Goal: Find specific page/section: Find specific page/section

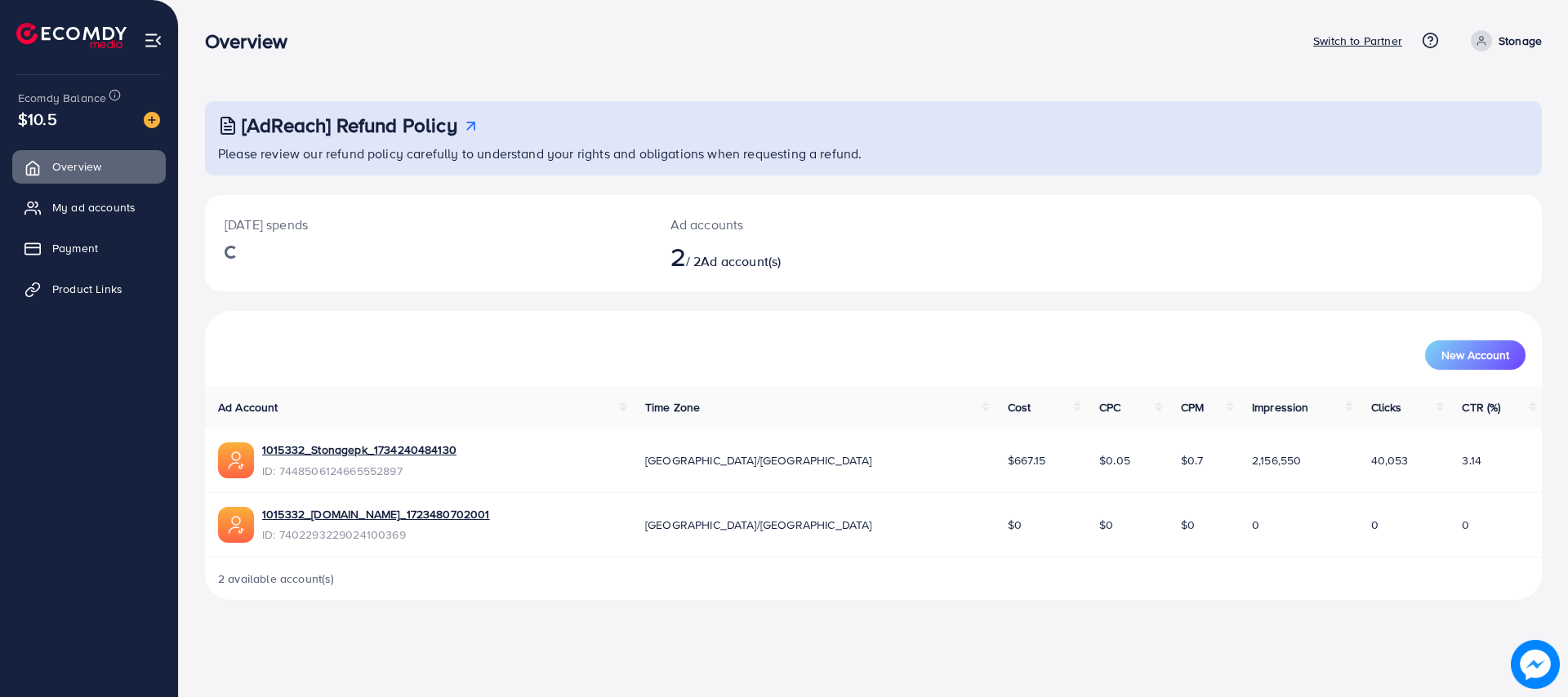
click at [74, 292] on span "Product Links" at bounding box center [88, 289] width 70 height 16
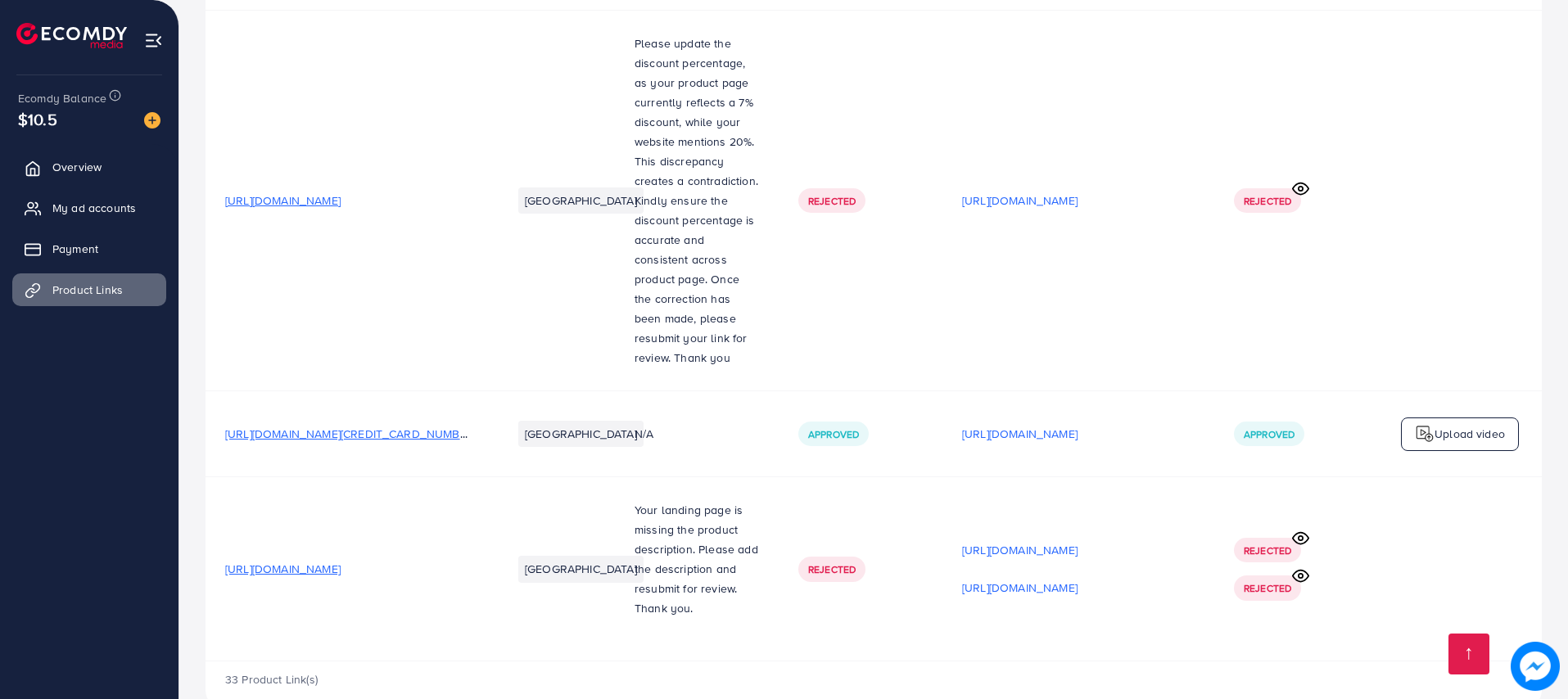
scroll to position [4095, 0]
click at [1298, 527] on icon at bounding box center [1300, 536] width 17 height 17
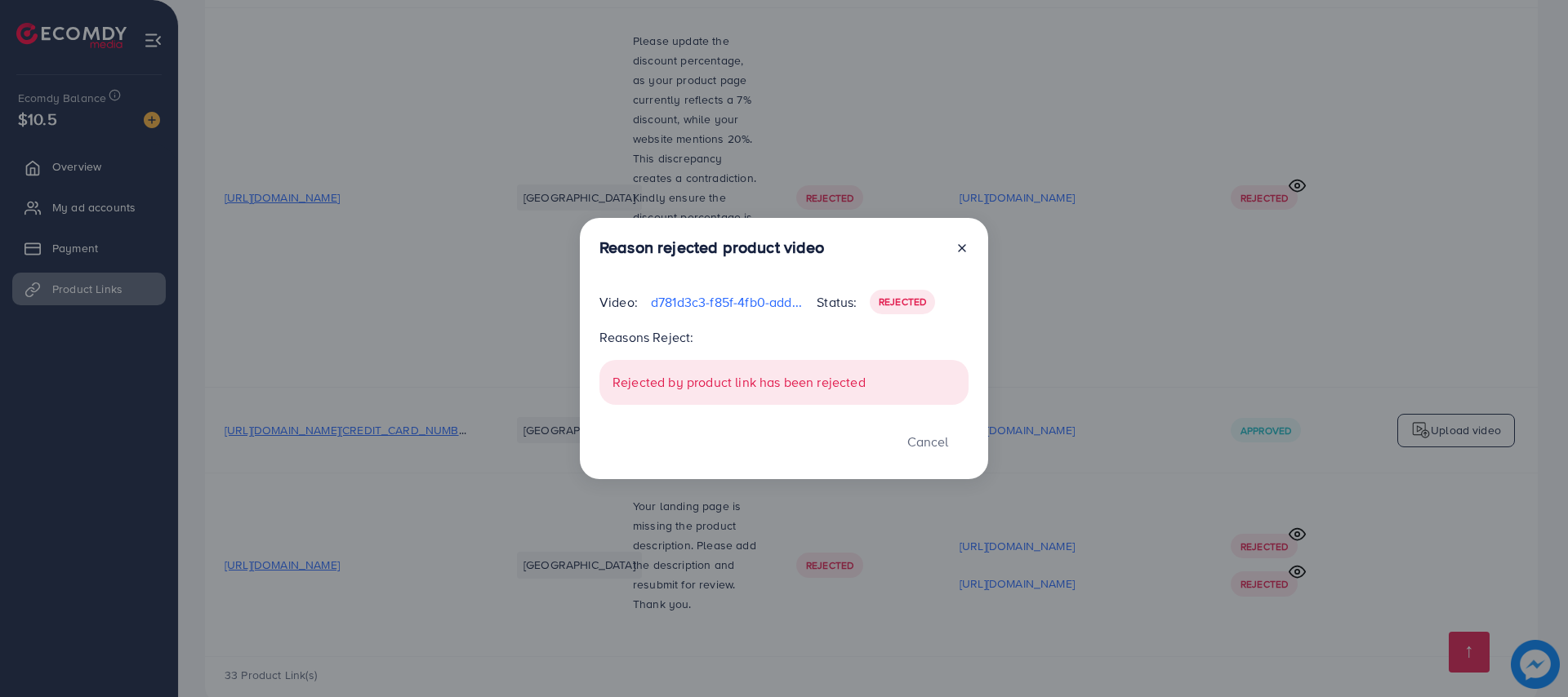
click at [961, 248] on line at bounding box center [962, 248] width 7 height 7
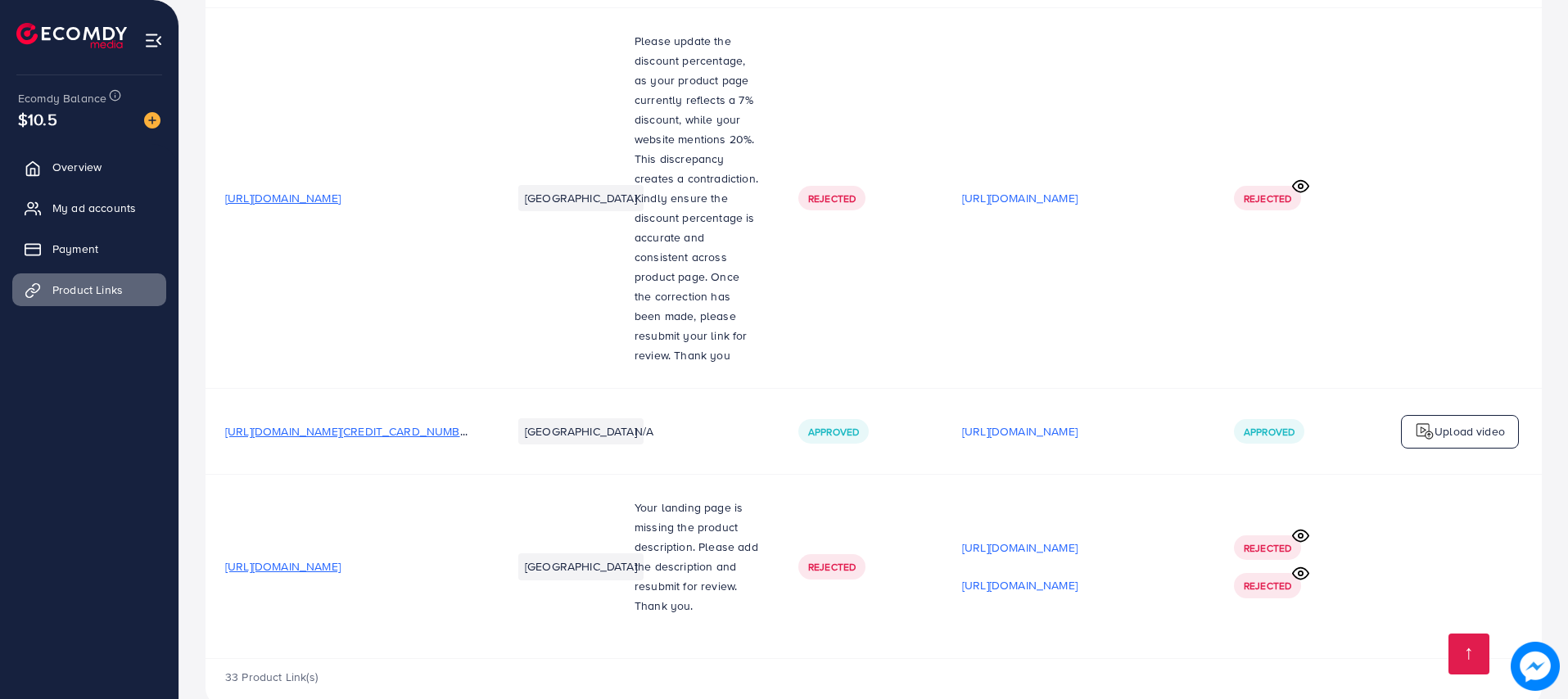
click at [341, 559] on span "[URL][DOMAIN_NAME]" at bounding box center [283, 567] width 116 height 16
click at [1054, 538] on p "[URL][DOMAIN_NAME]" at bounding box center [1019, 548] width 116 height 20
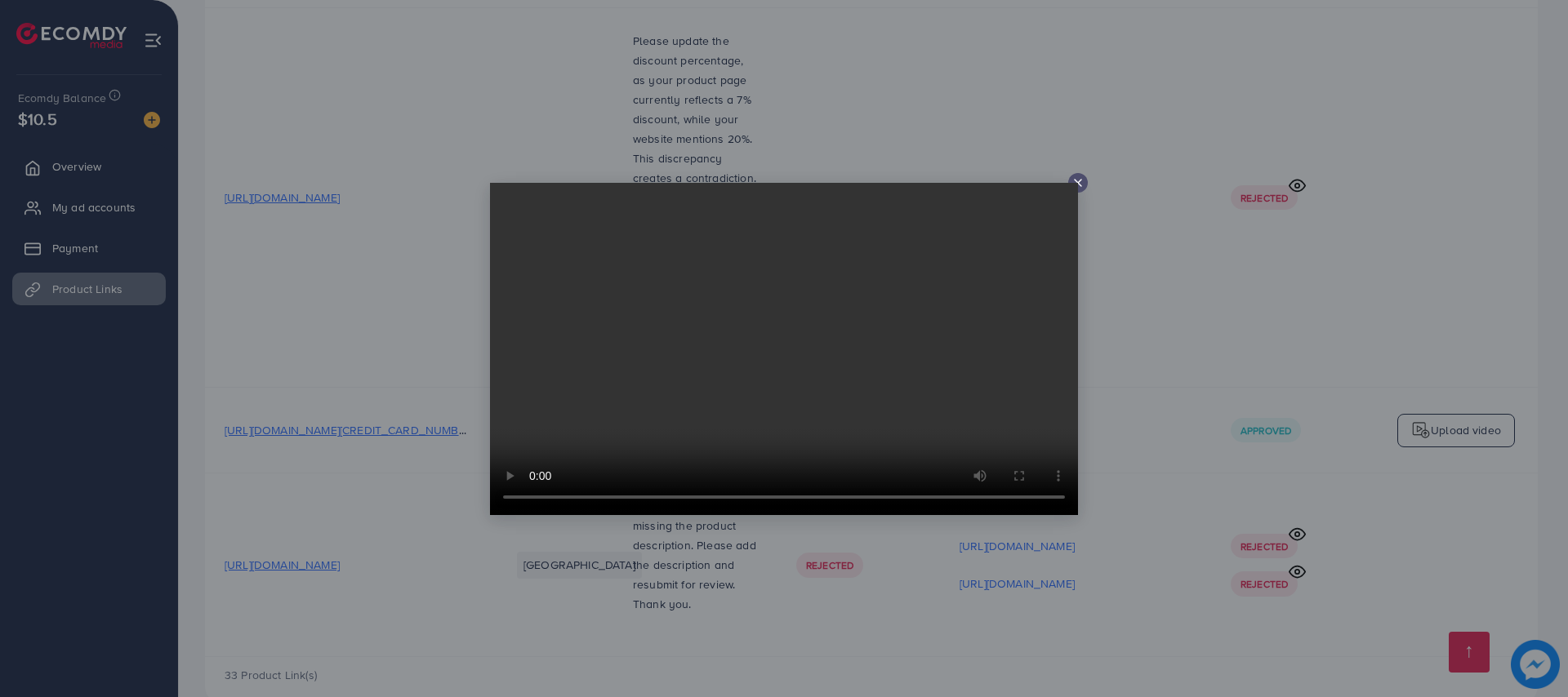
click at [1075, 181] on icon at bounding box center [1078, 183] width 13 height 13
